Goal: Task Accomplishment & Management: Manage account settings

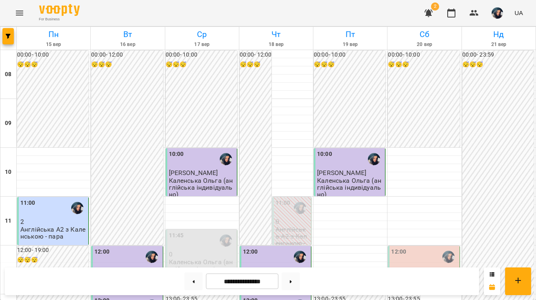
scroll to position [109, 0]
click at [291, 282] on button at bounding box center [291, 281] width 18 height 18
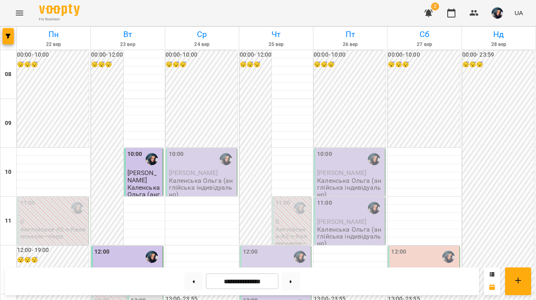
scroll to position [438, 0]
click at [190, 277] on button at bounding box center [193, 281] width 18 height 18
type input "**********"
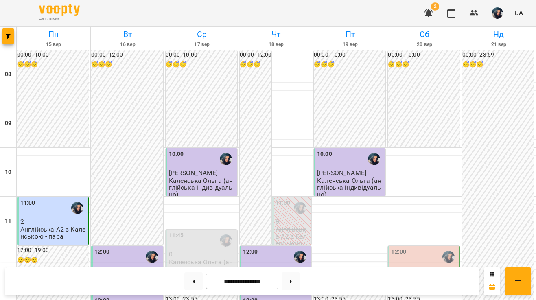
scroll to position [151, 0]
click at [424, 275] on p "Англійська А2 з Каленською - пара" at bounding box center [424, 282] width 66 height 14
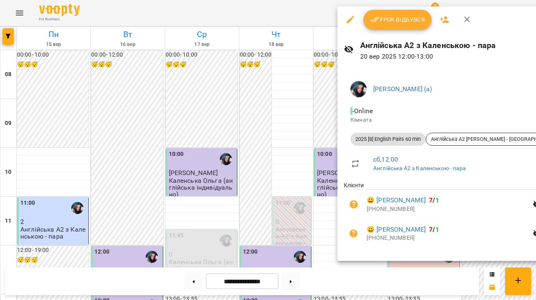
click at [404, 24] on span "Урок відбувся" at bounding box center [397, 20] width 55 height 10
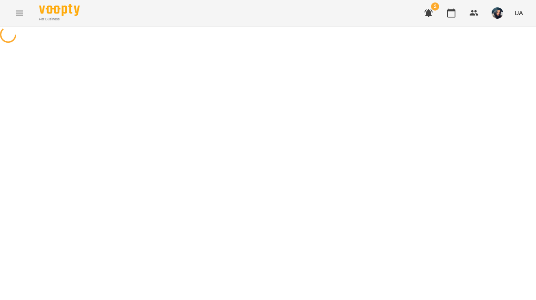
click at [404, 20] on div "For Business 2 UA" at bounding box center [268, 13] width 536 height 26
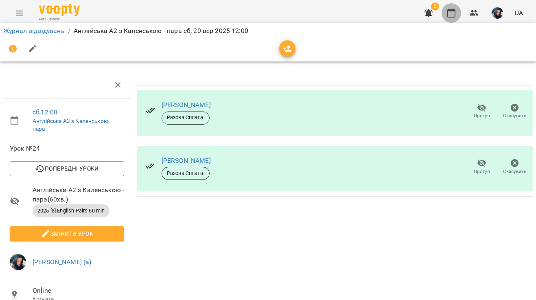
click at [455, 15] on icon "button" at bounding box center [451, 13] width 8 height 9
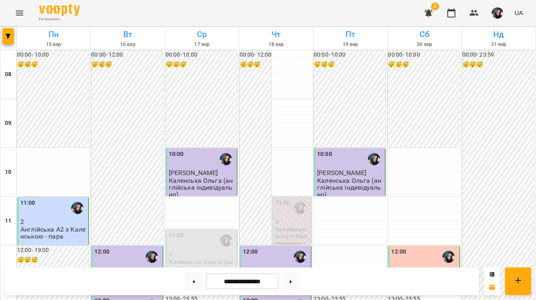
scroll to position [519, 0]
click at [294, 286] on button at bounding box center [291, 281] width 18 height 18
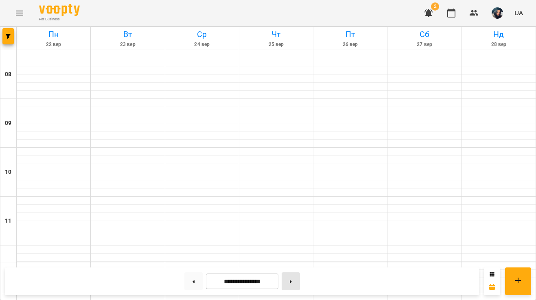
type input "**********"
